Goal: Find specific page/section: Find specific page/section

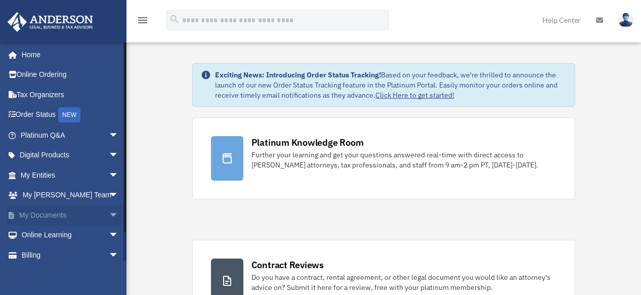
click at [109, 213] on span "arrow_drop_down" at bounding box center [119, 215] width 20 height 21
click at [44, 232] on link "Box" at bounding box center [74, 235] width 120 height 20
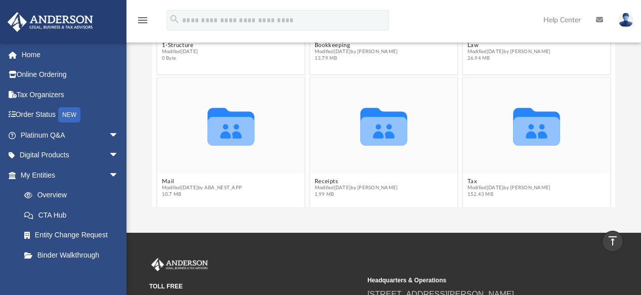
scroll to position [47, 0]
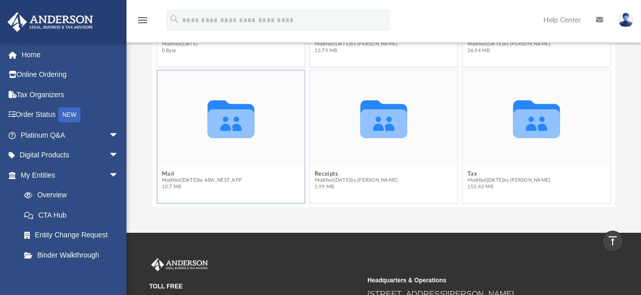
click at [215, 136] on icon "grid" at bounding box center [231, 123] width 47 height 29
drag, startPoint x: 215, startPoint y: 136, endPoint x: 254, endPoint y: 143, distance: 39.6
click at [254, 143] on icon "Collaborated Folder" at bounding box center [231, 119] width 89 height 58
click at [231, 125] on icon "grid" at bounding box center [231, 123] width 47 height 29
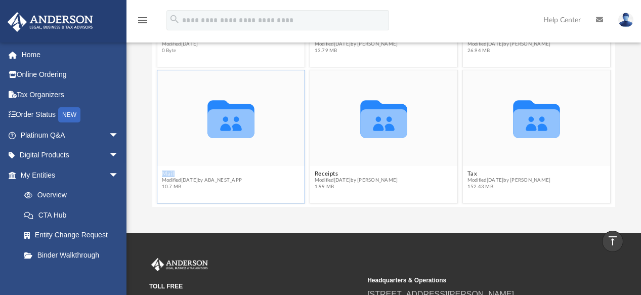
click at [231, 125] on icon "grid" at bounding box center [231, 123] width 47 height 29
click at [217, 116] on icon "grid" at bounding box center [231, 123] width 47 height 29
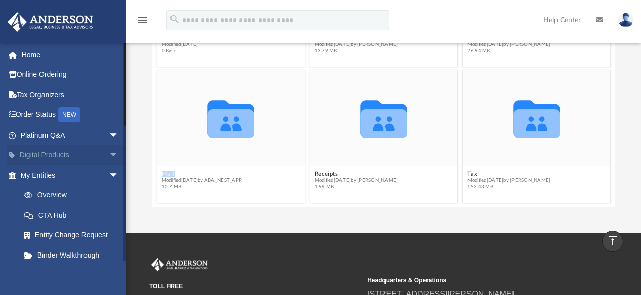
click at [109, 151] on span "arrow_drop_down" at bounding box center [119, 155] width 20 height 21
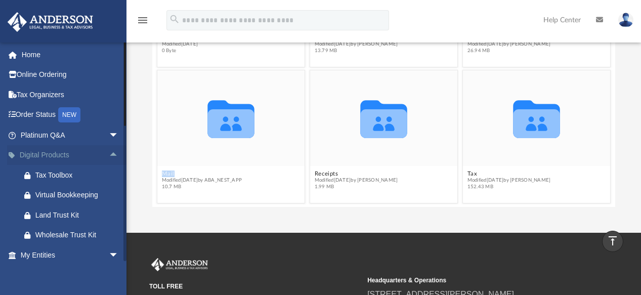
click at [109, 151] on span "arrow_drop_up" at bounding box center [119, 155] width 20 height 21
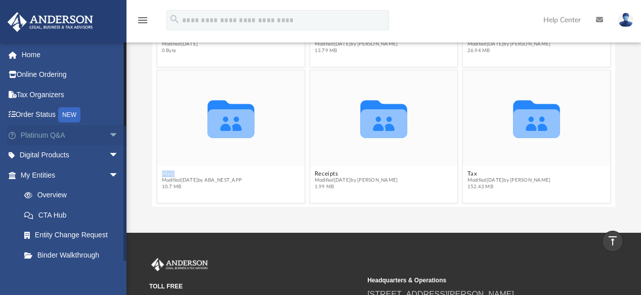
click at [109, 135] on span "arrow_drop_down" at bounding box center [119, 135] width 20 height 21
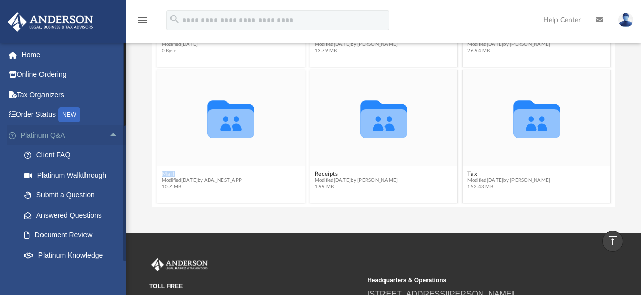
click at [109, 135] on span "arrow_drop_up" at bounding box center [119, 135] width 20 height 21
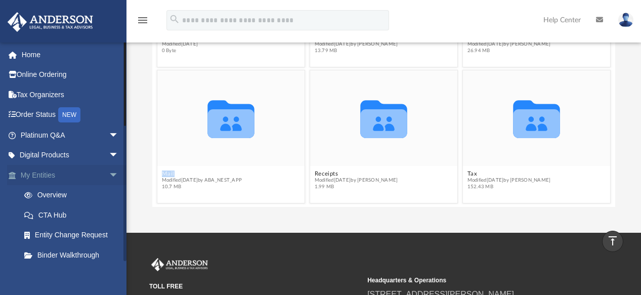
click at [109, 173] on span "arrow_drop_down" at bounding box center [119, 175] width 20 height 21
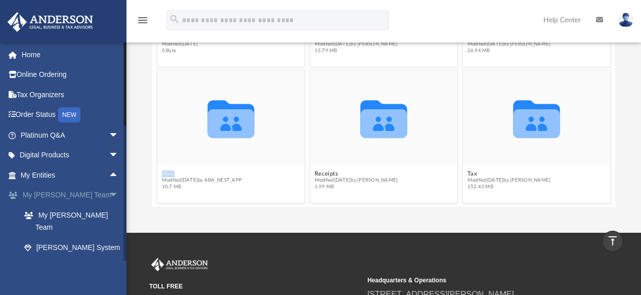
click at [109, 189] on span "arrow_drop_down" at bounding box center [119, 195] width 20 height 21
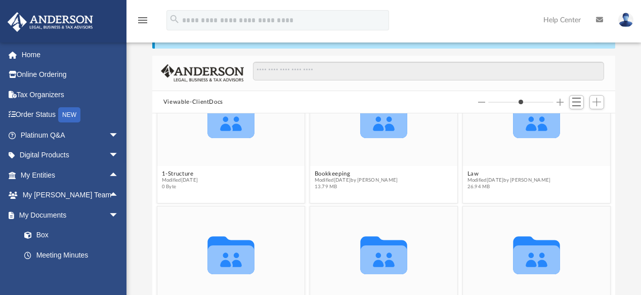
scroll to position [0, 0]
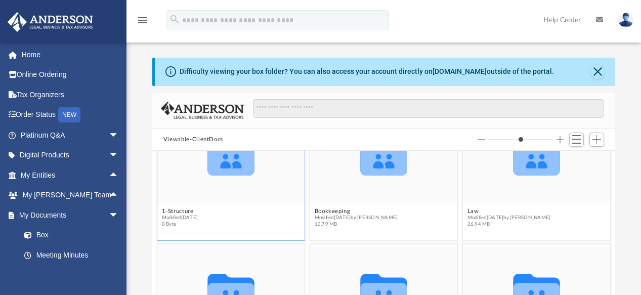
click at [228, 164] on icon "grid" at bounding box center [231, 157] width 47 height 38
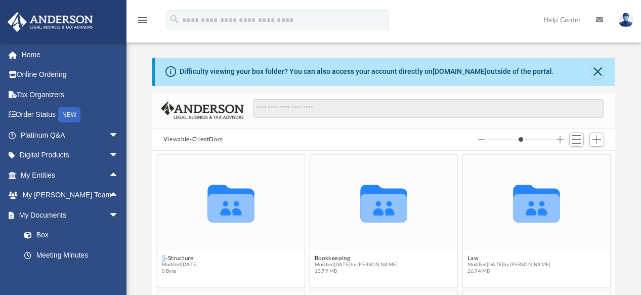
scroll to position [47, 0]
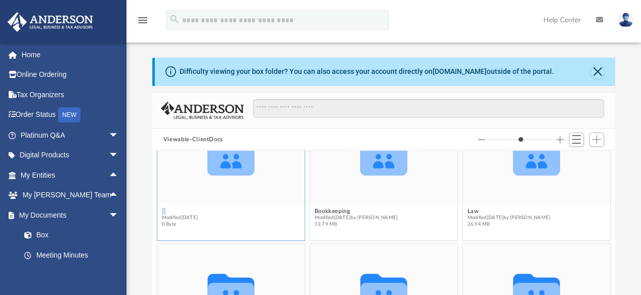
click at [185, 208] on button "1-Structure" at bounding box center [179, 211] width 36 height 7
type input "*"
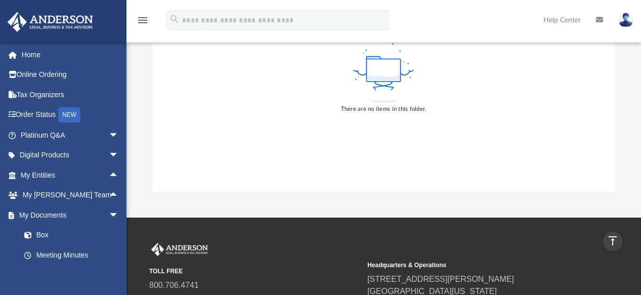
scroll to position [0, 0]
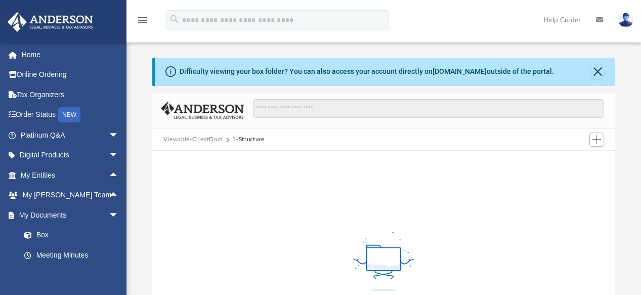
click at [256, 139] on button "1-Structure" at bounding box center [248, 139] width 32 height 9
click at [255, 139] on button "1-Structure" at bounding box center [248, 139] width 32 height 9
click at [199, 139] on button "Viewable-ClientDocs" at bounding box center [193, 139] width 60 height 9
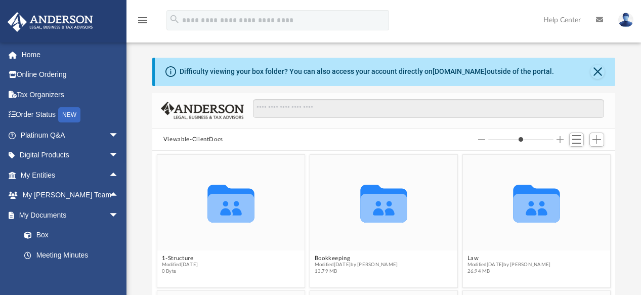
scroll to position [223, 456]
